Goal: Task Accomplishment & Management: Manage account settings

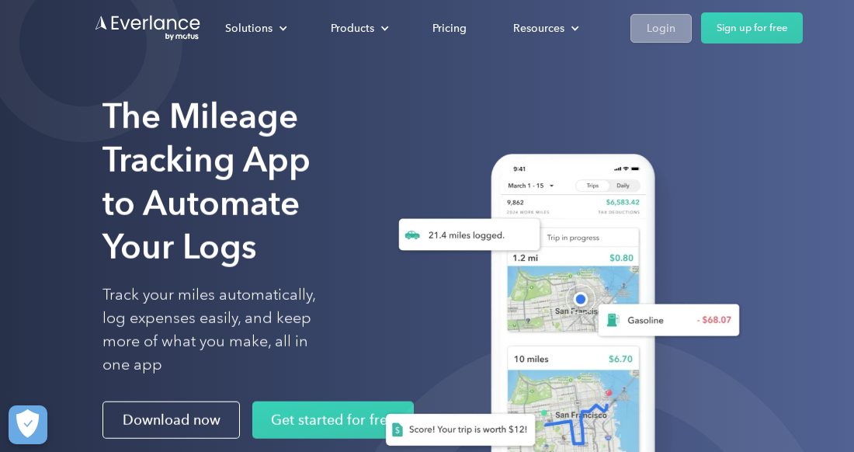
click at [664, 31] on div "Login" at bounding box center [661, 28] width 29 height 19
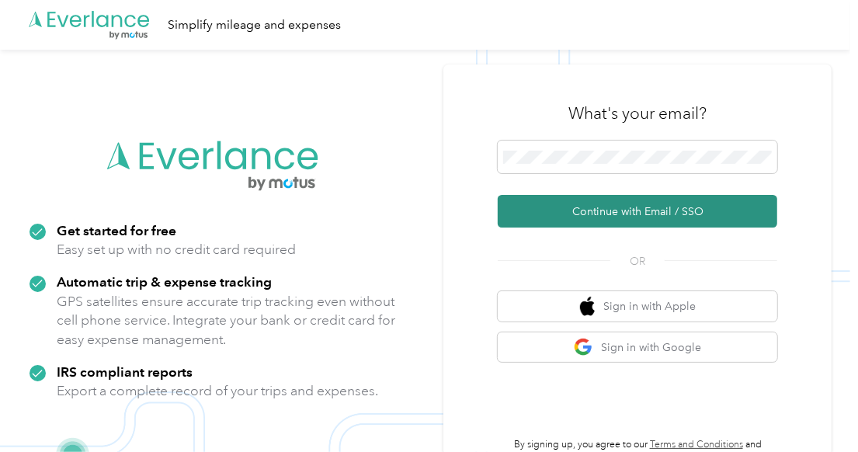
click at [645, 208] on button "Continue with Email / SSO" at bounding box center [638, 211] width 280 height 33
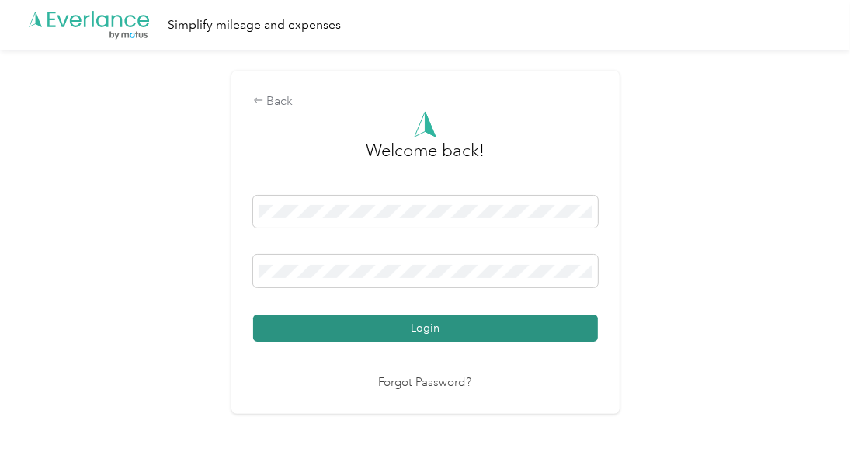
click at [454, 321] on button "Login" at bounding box center [425, 328] width 345 height 27
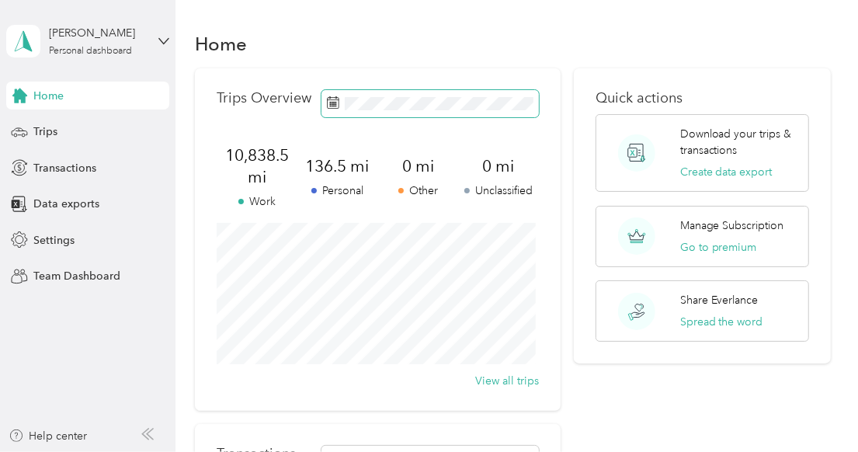
click at [427, 110] on span at bounding box center [430, 103] width 217 height 27
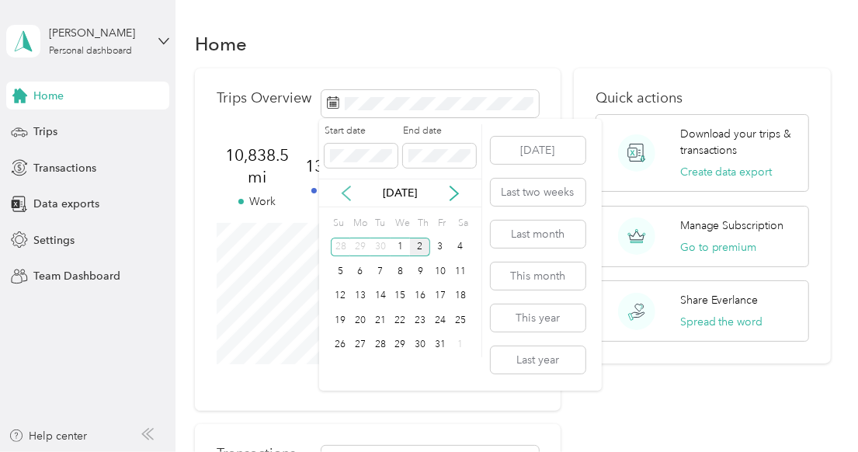
click at [342, 189] on icon at bounding box center [347, 194] width 16 height 16
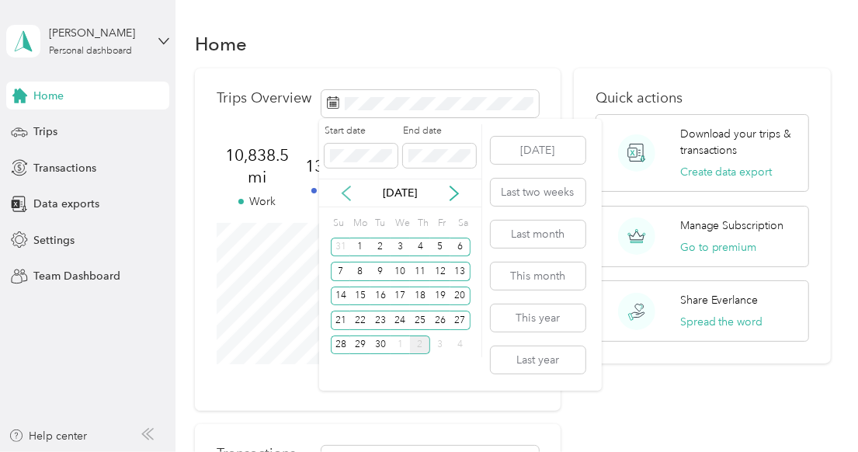
click at [342, 189] on icon at bounding box center [347, 194] width 16 height 16
click at [437, 247] on div "1" at bounding box center [440, 247] width 20 height 19
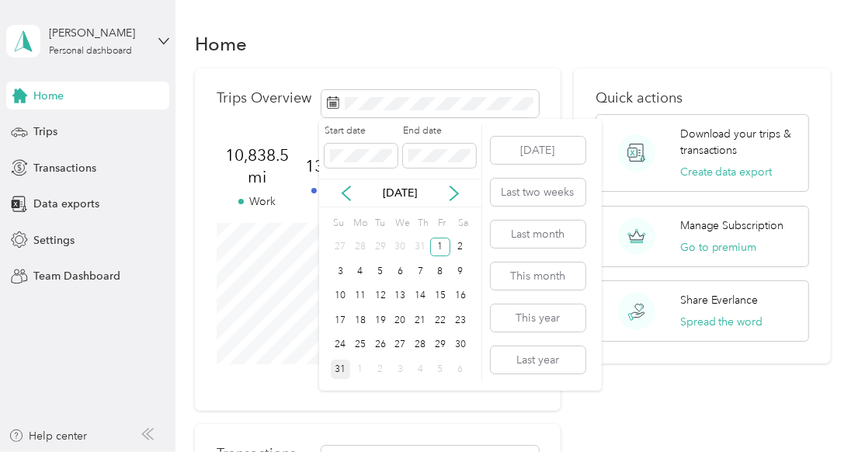
click at [343, 367] on div "31" at bounding box center [341, 369] width 20 height 19
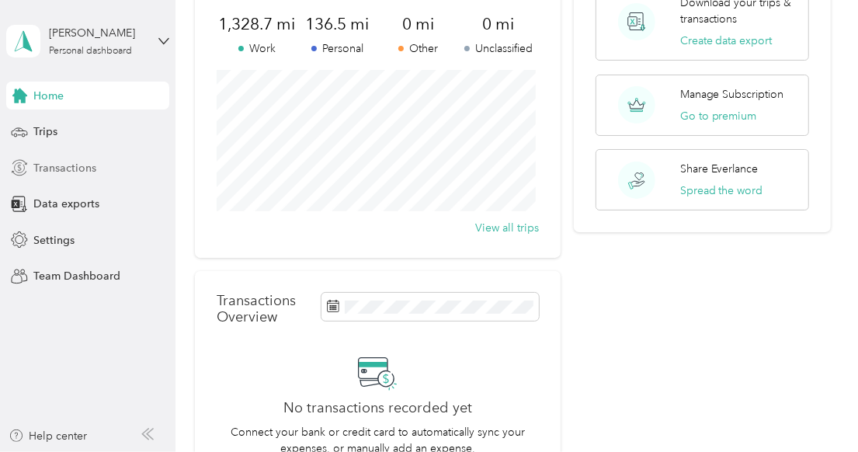
scroll to position [129, 0]
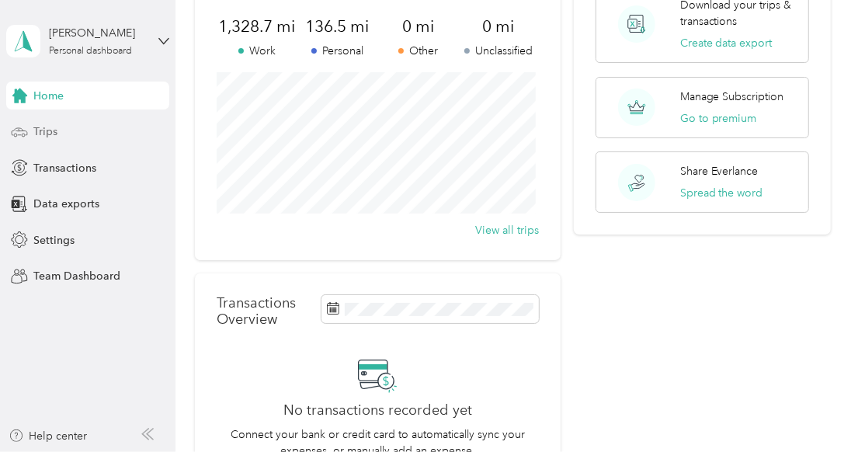
click at [51, 130] on span "Trips" at bounding box center [45, 131] width 24 height 16
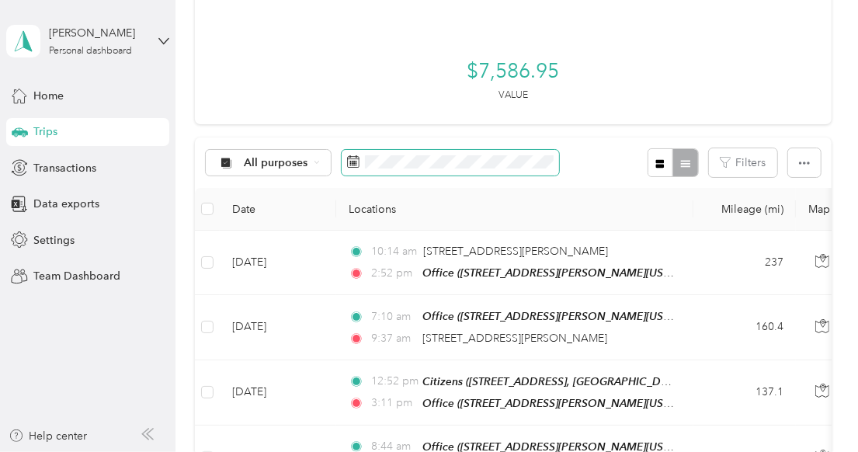
click at [362, 163] on span at bounding box center [450, 163] width 217 height 26
click at [356, 159] on icon at bounding box center [353, 161] width 12 height 12
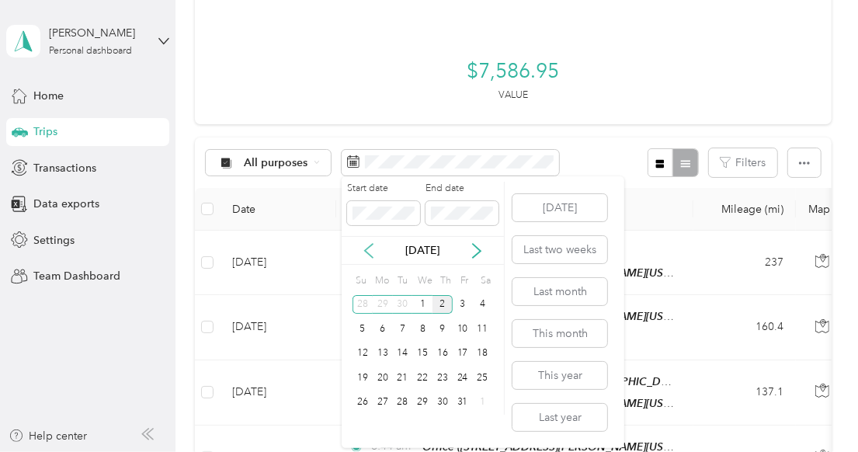
click at [366, 249] on icon at bounding box center [369, 251] width 8 height 14
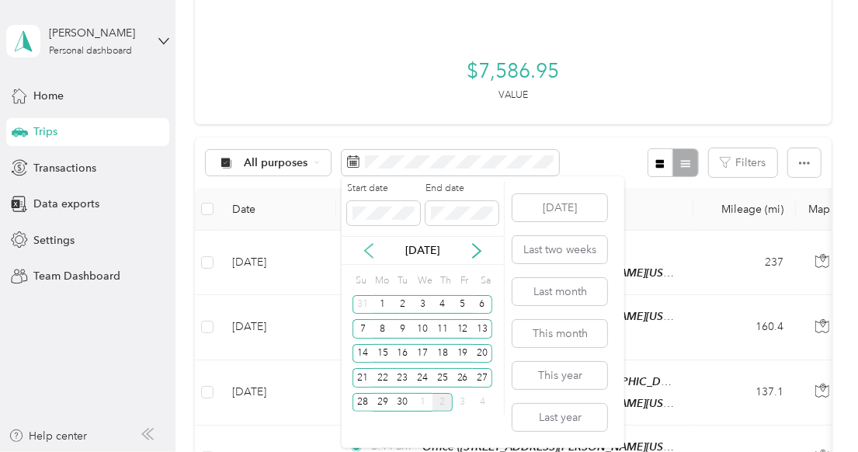
click at [366, 249] on icon at bounding box center [369, 251] width 8 height 14
click at [458, 307] on div "1" at bounding box center [463, 304] width 20 height 19
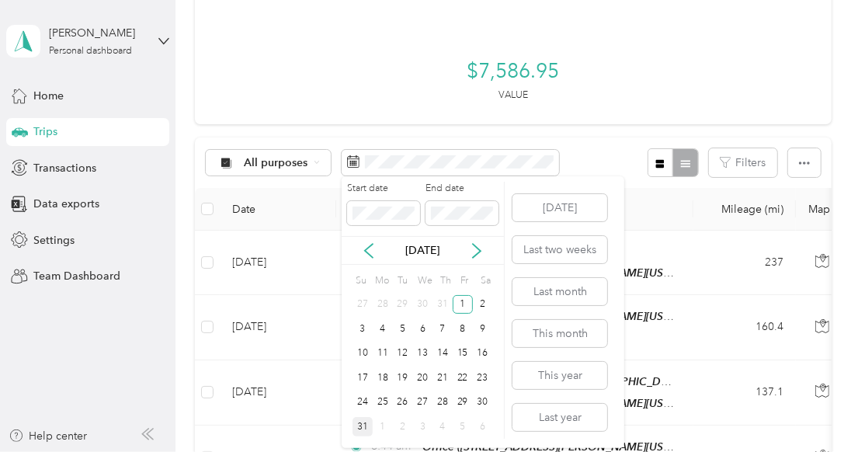
click at [364, 419] on div "31" at bounding box center [363, 426] width 20 height 19
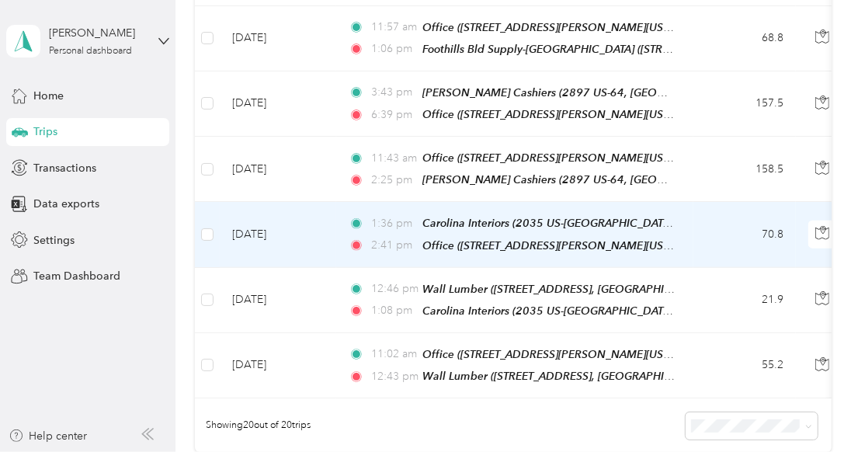
scroll to position [1165, 0]
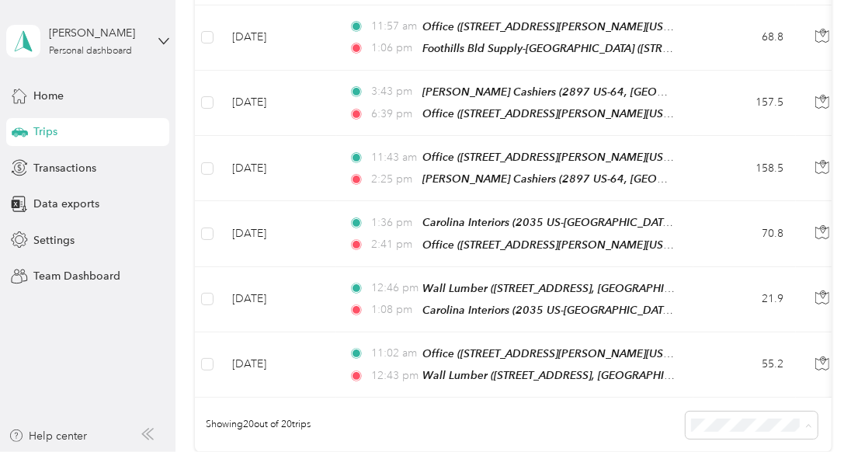
click at [696, 350] on span "50 per load" at bounding box center [721, 348] width 57 height 13
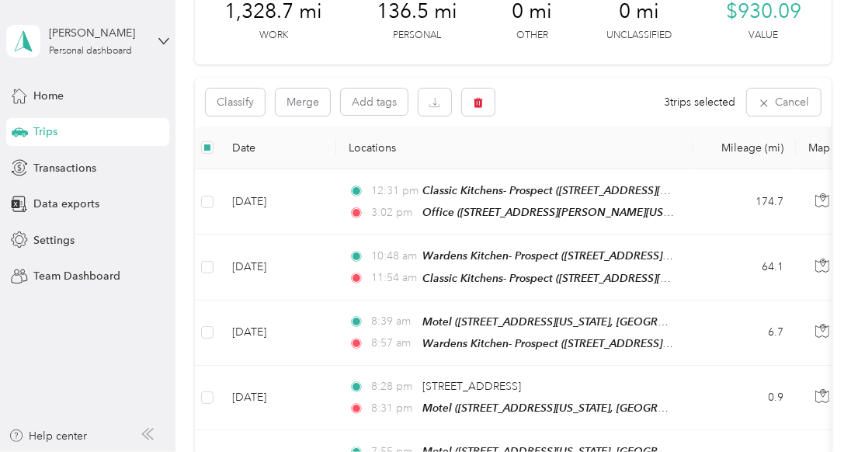
scroll to position [90, 0]
click at [488, 103] on button "button" at bounding box center [478, 102] width 33 height 27
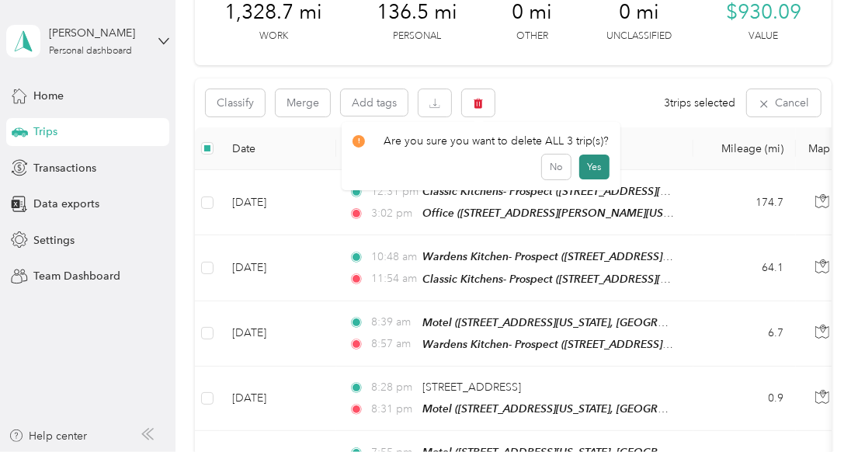
click at [580, 169] on button "Yes" at bounding box center [594, 167] width 30 height 25
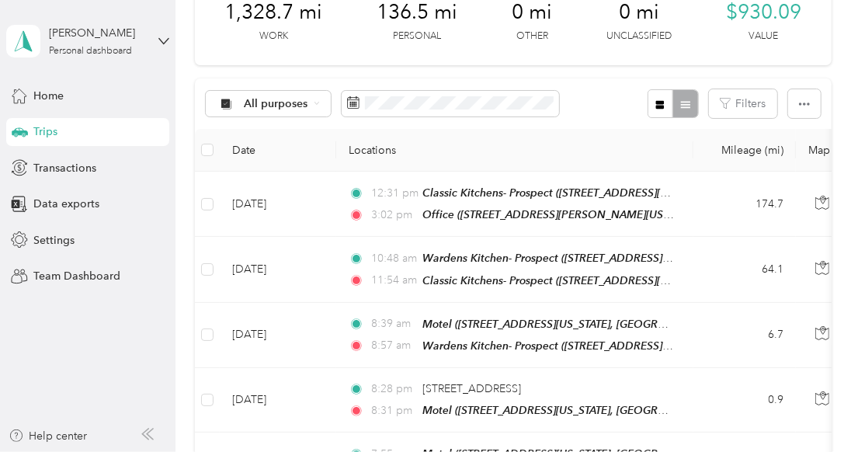
click at [417, 12] on span "136.5 mi" at bounding box center [417, 12] width 81 height 25
click at [711, 102] on button "Filters" at bounding box center [743, 103] width 68 height 29
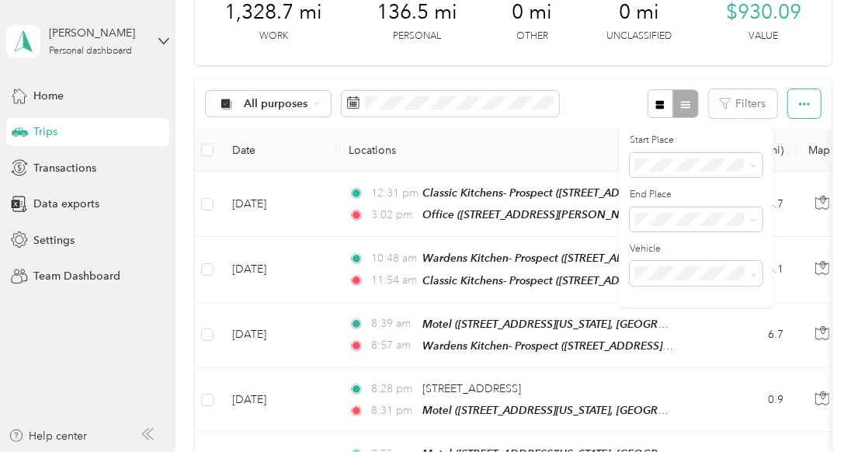
click at [788, 99] on button "button" at bounding box center [804, 103] width 33 height 29
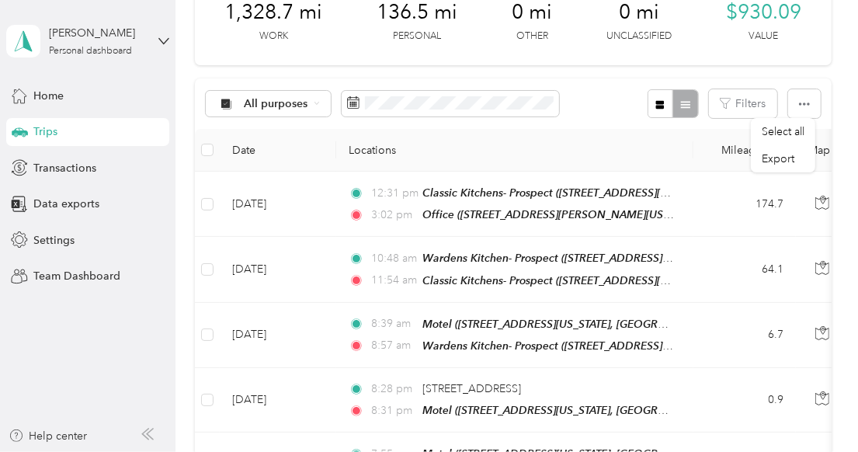
click at [603, 109] on div "All purposes Filters" at bounding box center [513, 103] width 637 height 50
click at [320, 104] on div "All purposes" at bounding box center [269, 104] width 126 height 26
click at [278, 207] on span "Personal" at bounding box center [282, 212] width 75 height 16
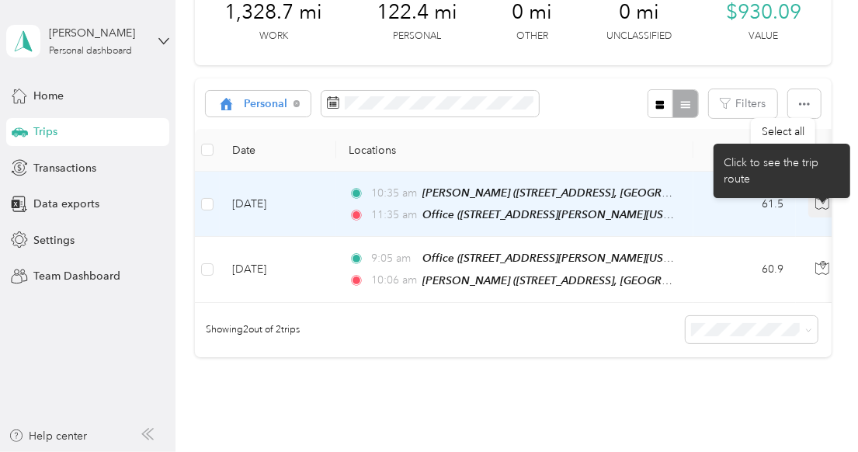
click at [817, 200] on icon "button" at bounding box center [822, 203] width 14 height 14
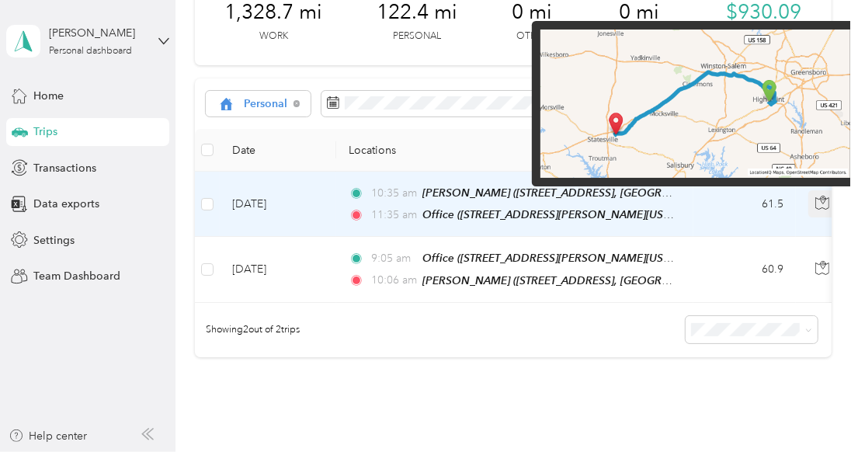
click at [817, 200] on icon "button" at bounding box center [822, 203] width 14 height 14
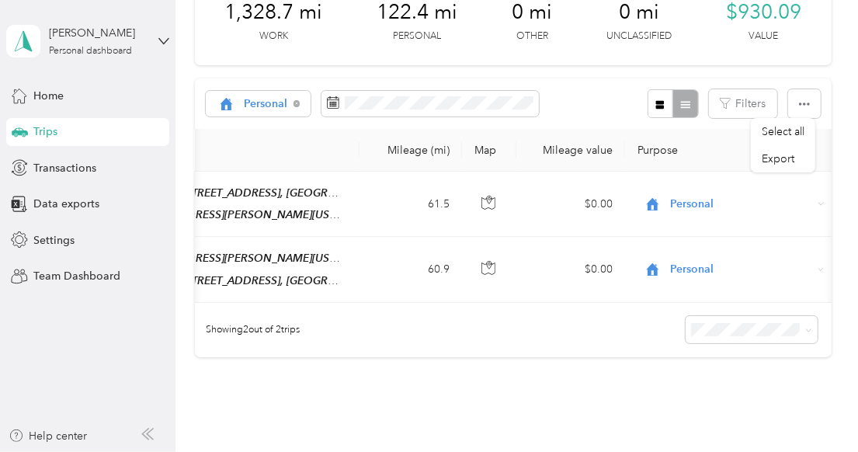
scroll to position [0, 348]
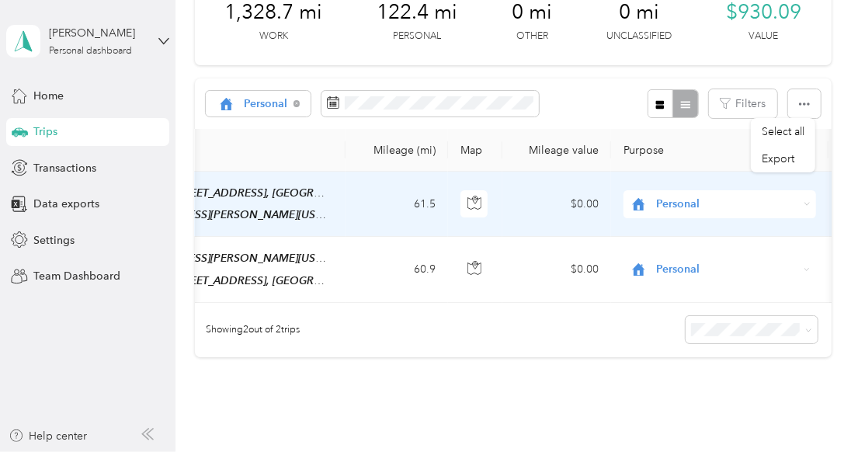
click at [691, 210] on div "Personal" at bounding box center [720, 204] width 193 height 28
click at [692, 231] on span "Work" at bounding box center [733, 230] width 143 height 16
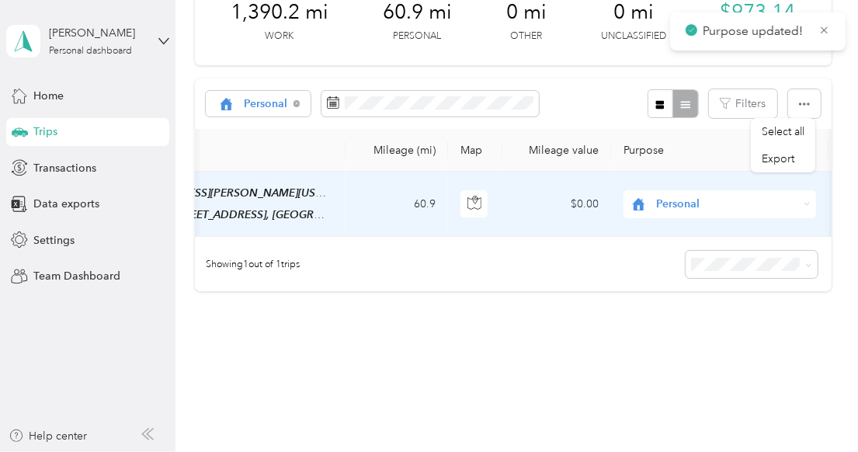
click at [692, 208] on span "Personal" at bounding box center [727, 204] width 142 height 17
click at [694, 235] on li "Work" at bounding box center [720, 230] width 193 height 27
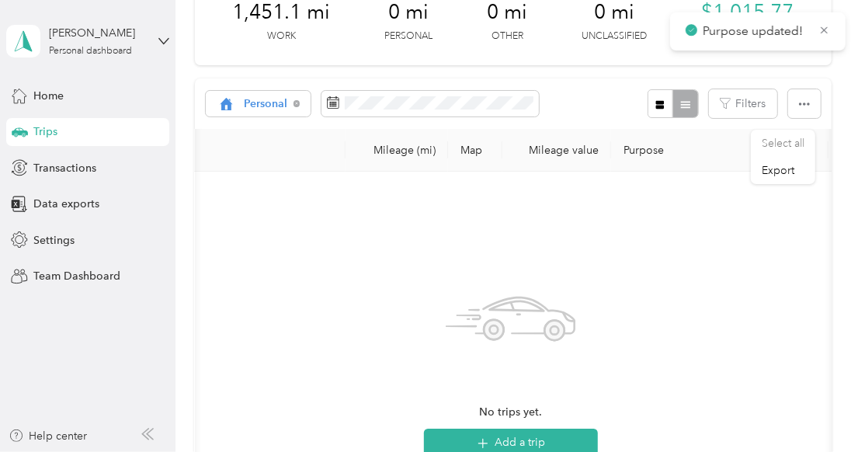
scroll to position [0, 0]
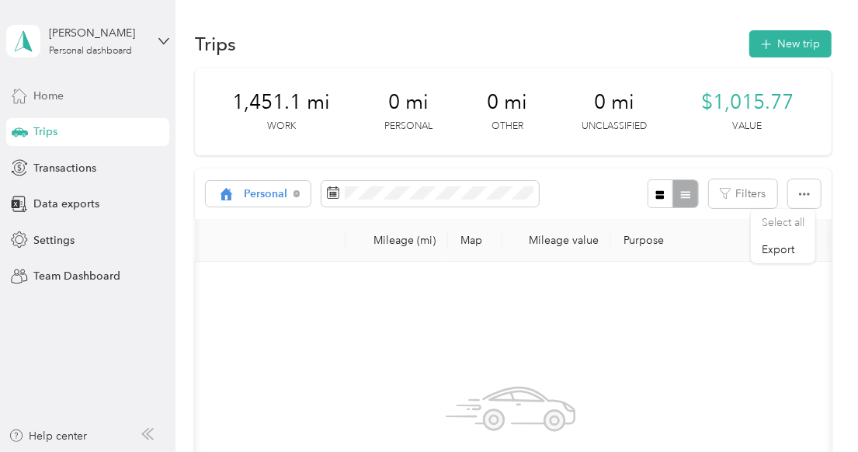
click at [64, 93] on div "Home" at bounding box center [87, 96] width 163 height 28
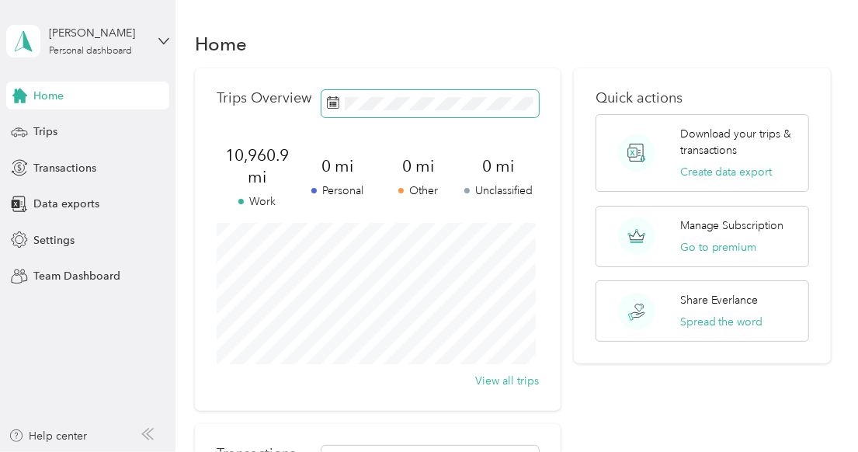
click at [332, 103] on rect at bounding box center [333, 103] width 2 height 2
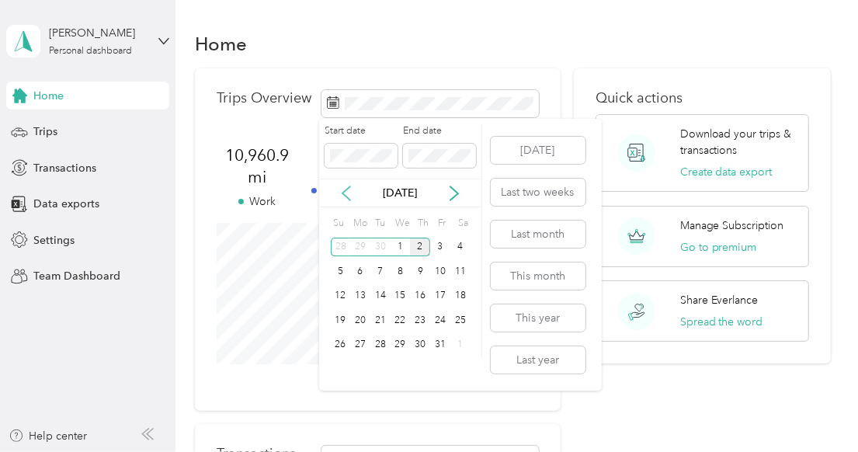
click at [347, 186] on icon at bounding box center [347, 194] width 16 height 16
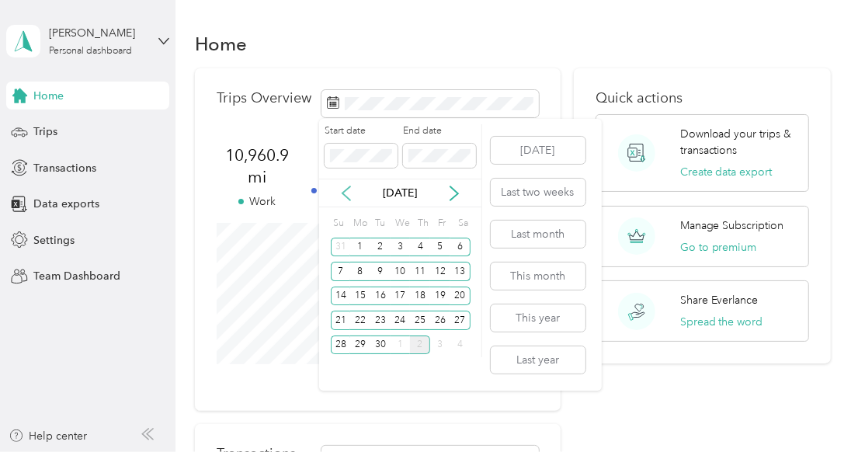
click at [347, 186] on icon at bounding box center [347, 194] width 16 height 16
click at [439, 249] on div "1" at bounding box center [440, 247] width 20 height 19
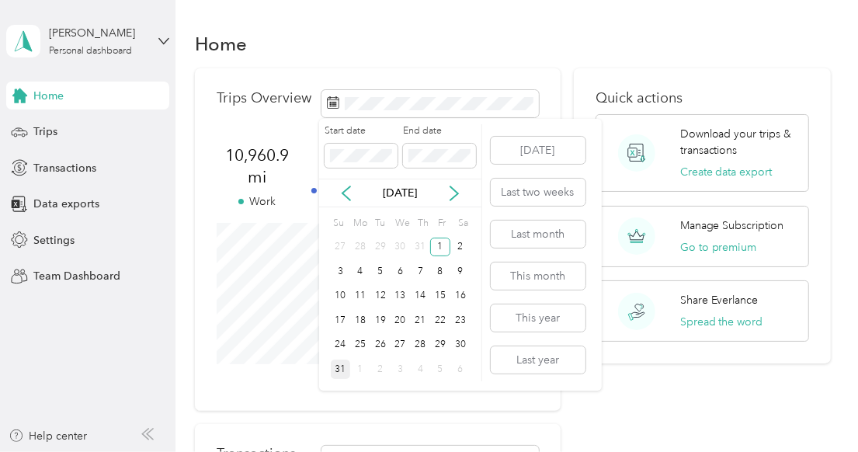
click at [338, 369] on div "31" at bounding box center [341, 369] width 20 height 19
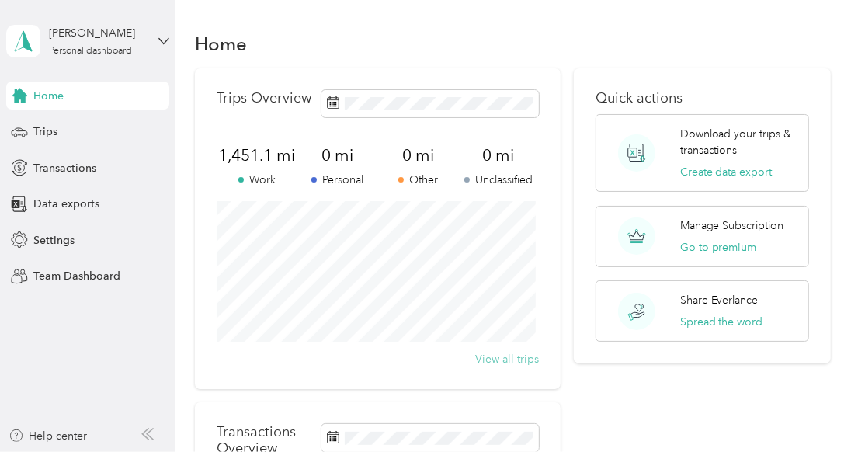
click at [499, 361] on button "View all trips" at bounding box center [507, 359] width 64 height 16
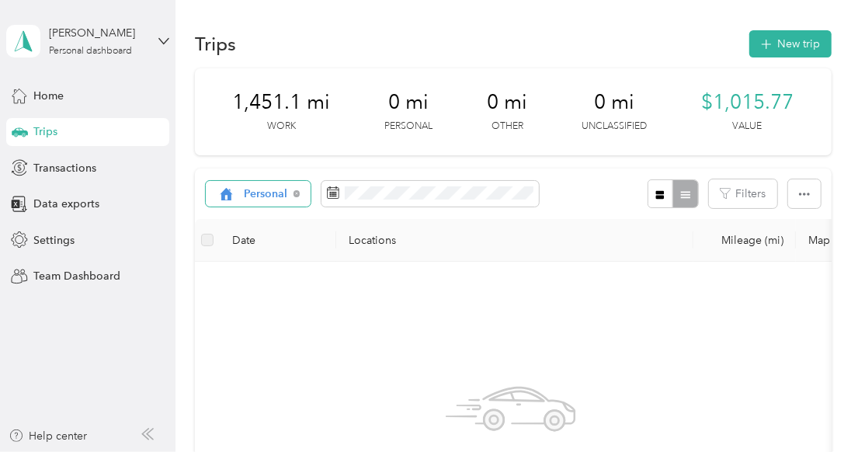
click at [290, 193] on div "Personal" at bounding box center [259, 194] width 106 height 26
click at [276, 276] on span "Work" at bounding box center [278, 276] width 66 height 16
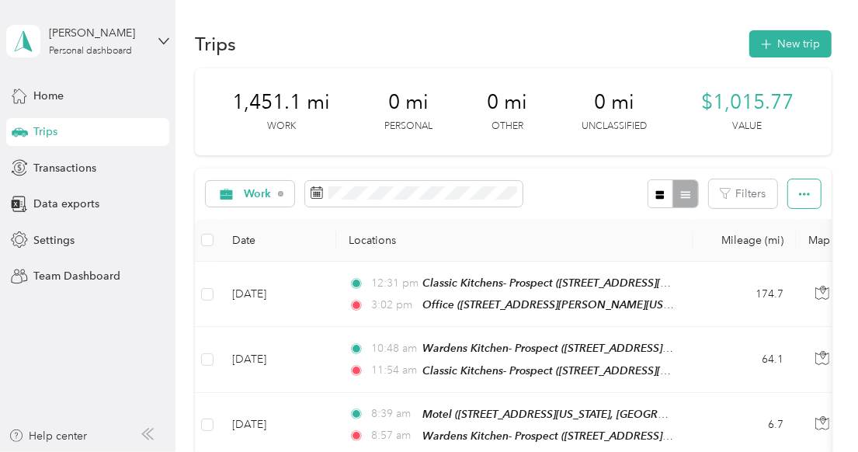
click at [814, 194] on button "button" at bounding box center [804, 193] width 33 height 29
click at [777, 249] on span "Export" at bounding box center [778, 249] width 33 height 13
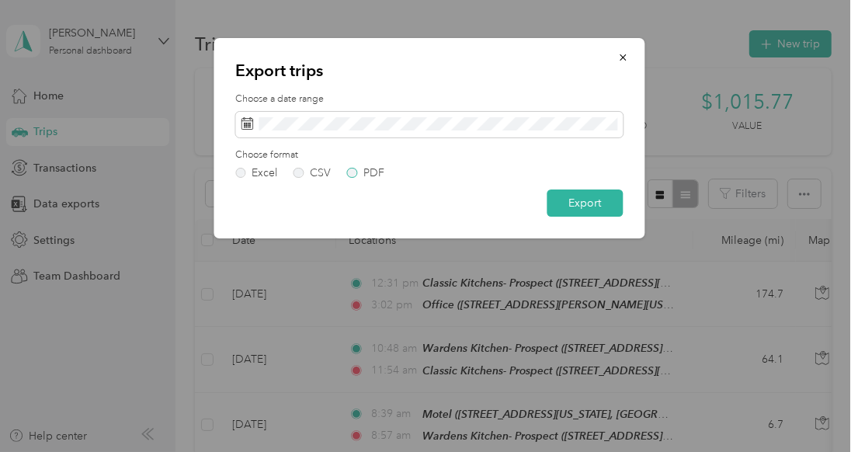
click at [355, 172] on label "PDF" at bounding box center [365, 173] width 37 height 11
click at [576, 203] on button "Export" at bounding box center [585, 202] width 76 height 27
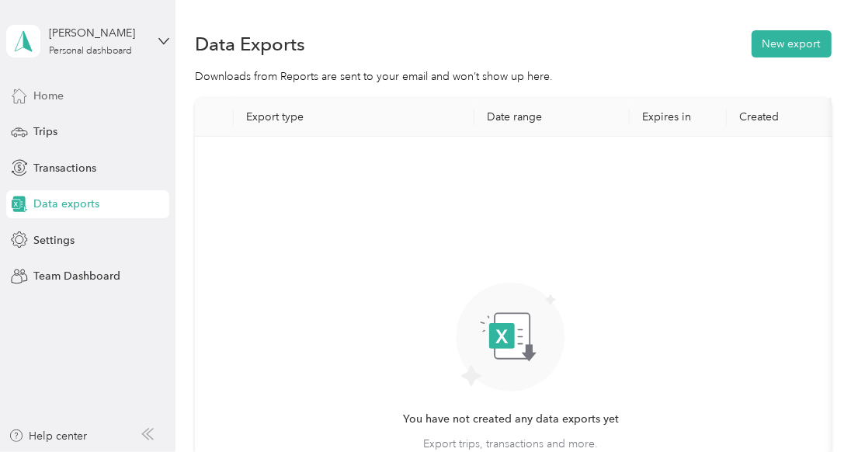
click at [51, 98] on span "Home" at bounding box center [48, 96] width 30 height 16
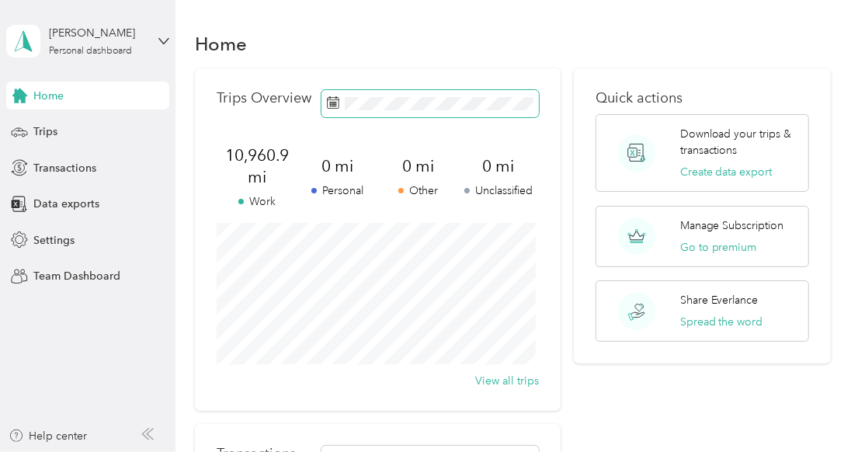
click at [333, 107] on icon at bounding box center [333, 102] width 12 height 12
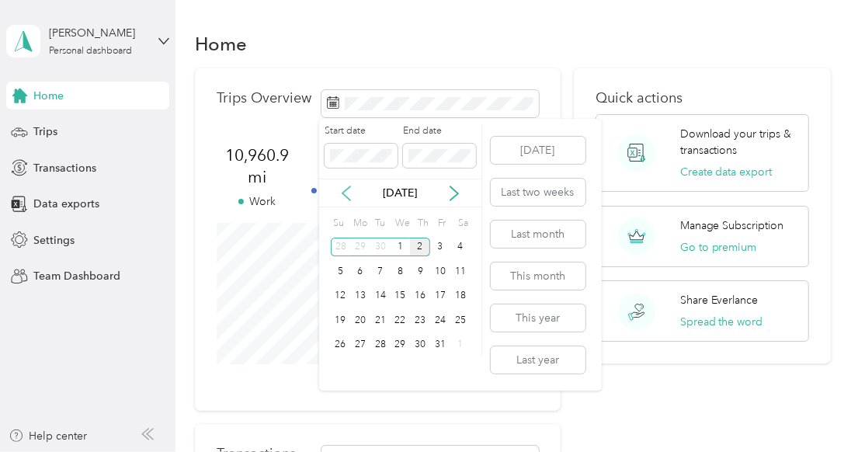
click at [340, 189] on icon at bounding box center [347, 194] width 16 height 16
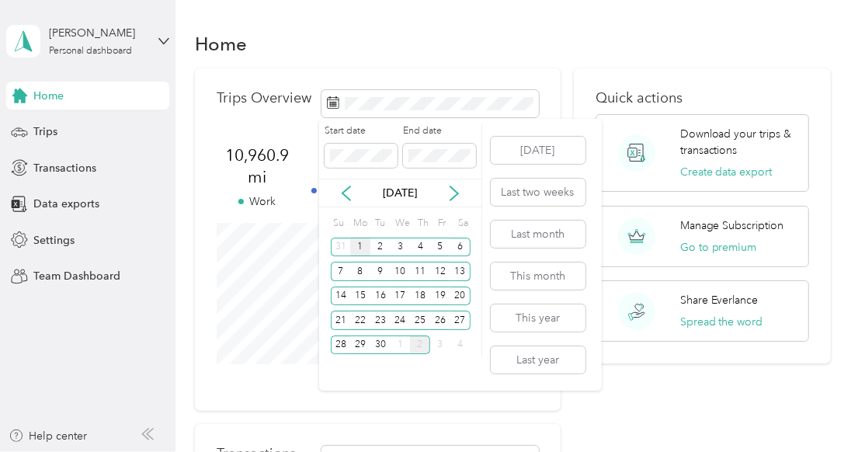
click at [360, 242] on div "1" at bounding box center [360, 247] width 20 height 19
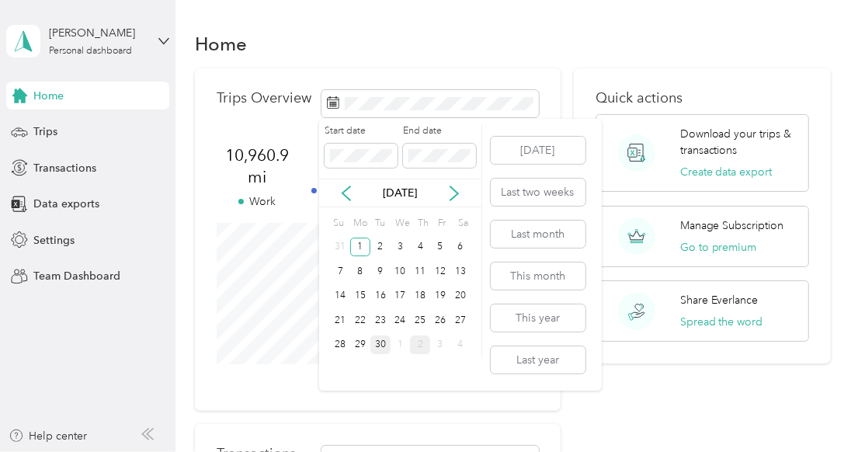
click at [384, 342] on div "30" at bounding box center [380, 345] width 20 height 19
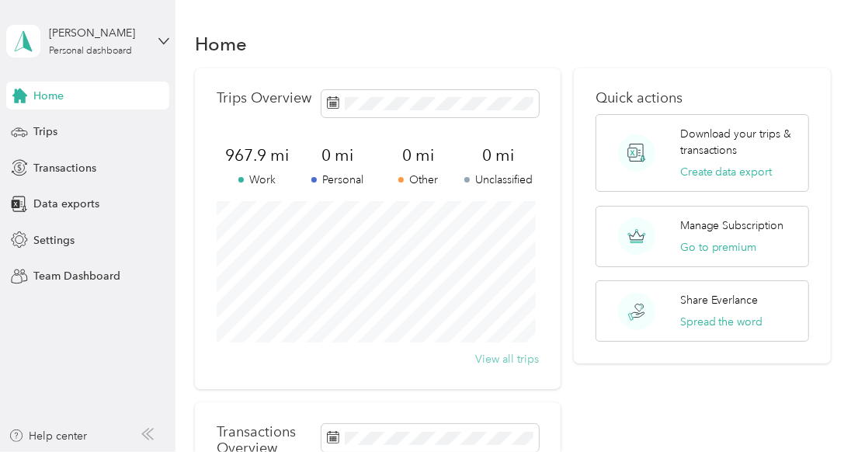
click at [499, 367] on button "View all trips" at bounding box center [507, 359] width 64 height 16
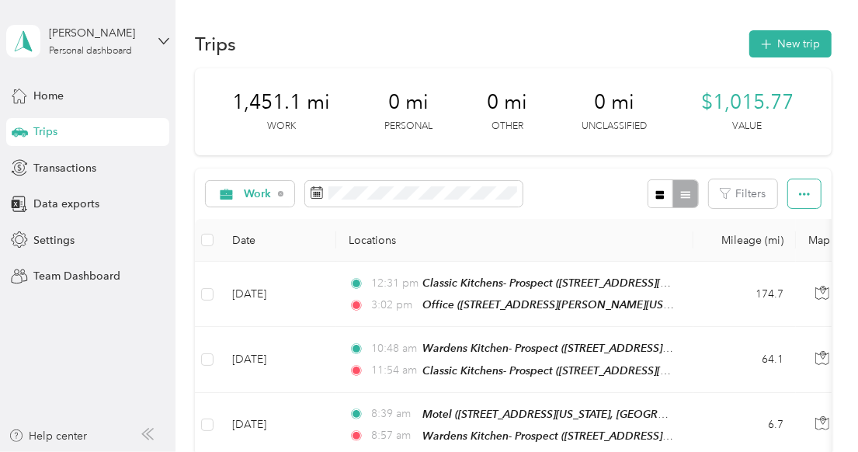
click at [804, 189] on icon "button" at bounding box center [804, 194] width 11 height 11
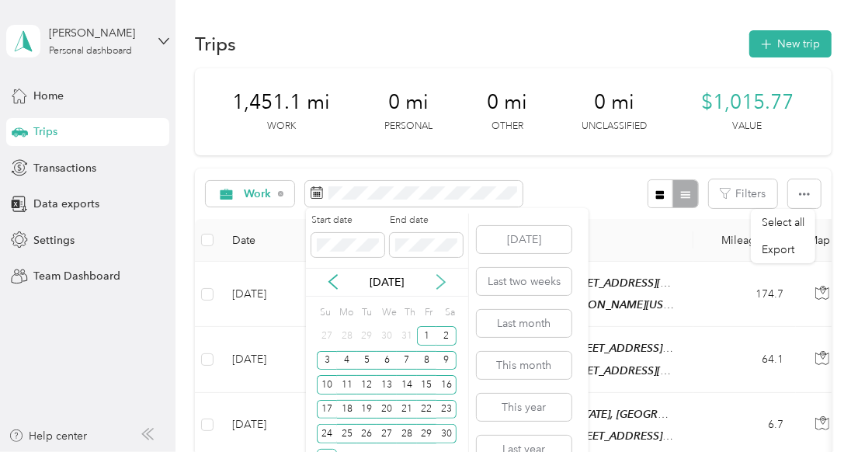
click at [436, 285] on icon at bounding box center [441, 282] width 16 height 16
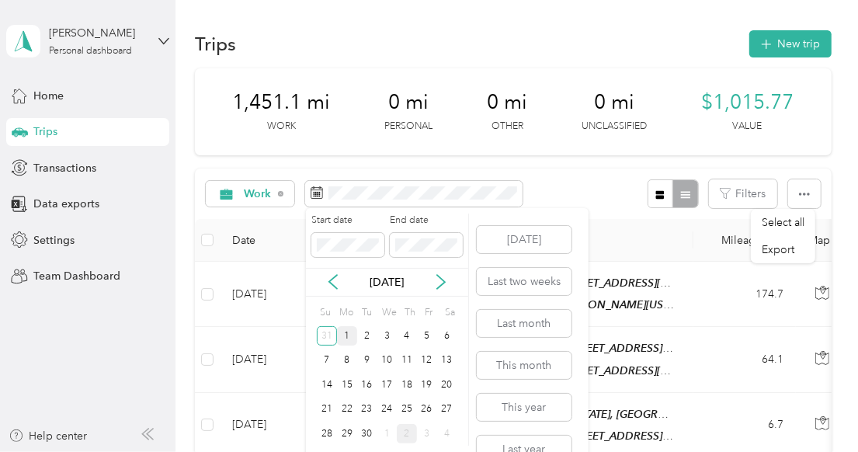
click at [346, 335] on div "1" at bounding box center [347, 335] width 20 height 19
click at [368, 432] on div "30" at bounding box center [367, 433] width 20 height 19
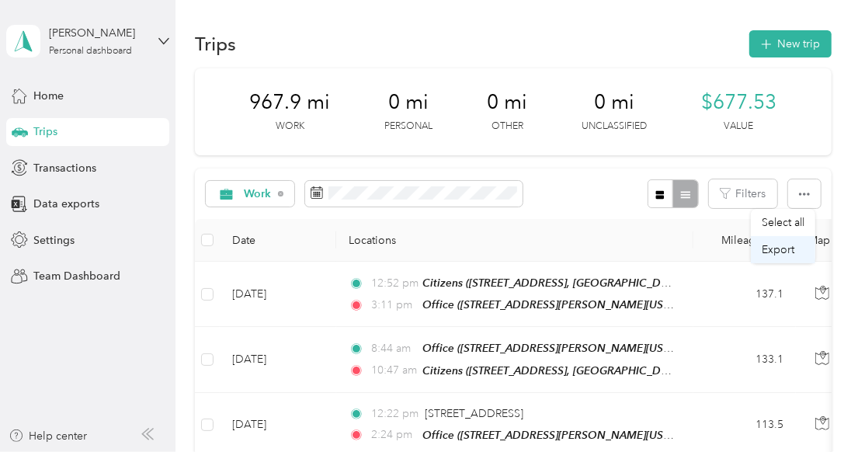
click at [769, 249] on span "Export" at bounding box center [778, 249] width 33 height 13
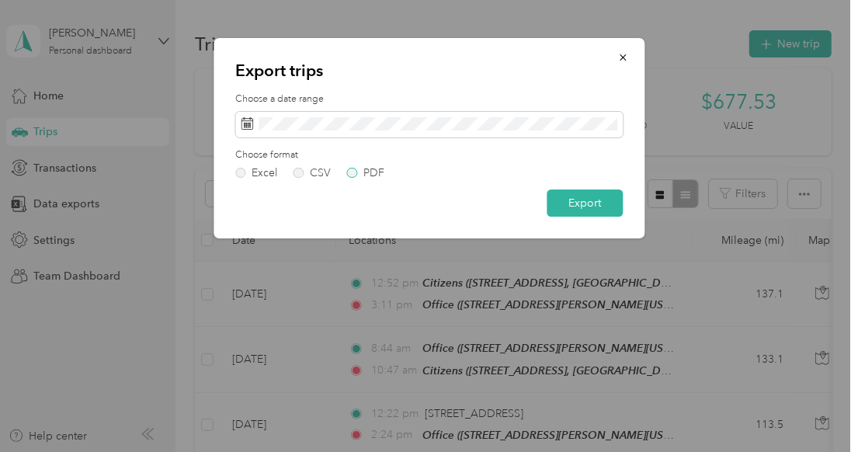
click at [358, 168] on label "PDF" at bounding box center [365, 173] width 37 height 11
click at [560, 200] on button "Export" at bounding box center [585, 202] width 76 height 27
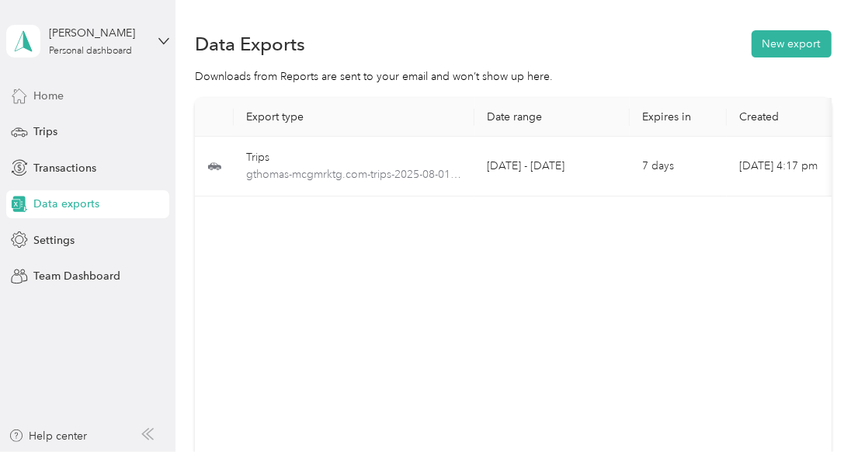
click at [56, 97] on span "Home" at bounding box center [48, 96] width 30 height 16
